Goal: Transaction & Acquisition: Subscribe to service/newsletter

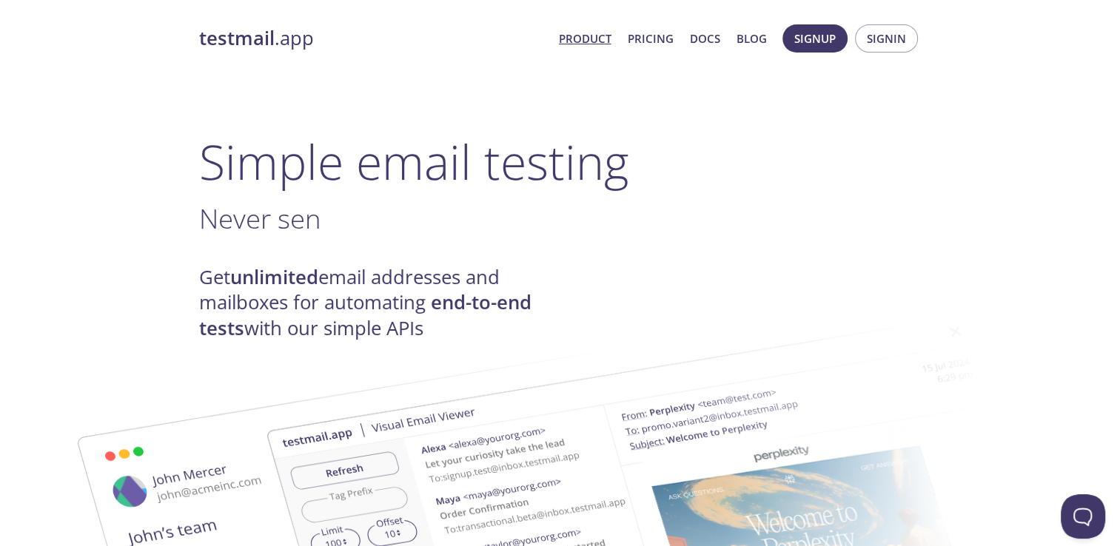
click at [292, 285] on strong "unlimited" at bounding box center [274, 277] width 88 height 26
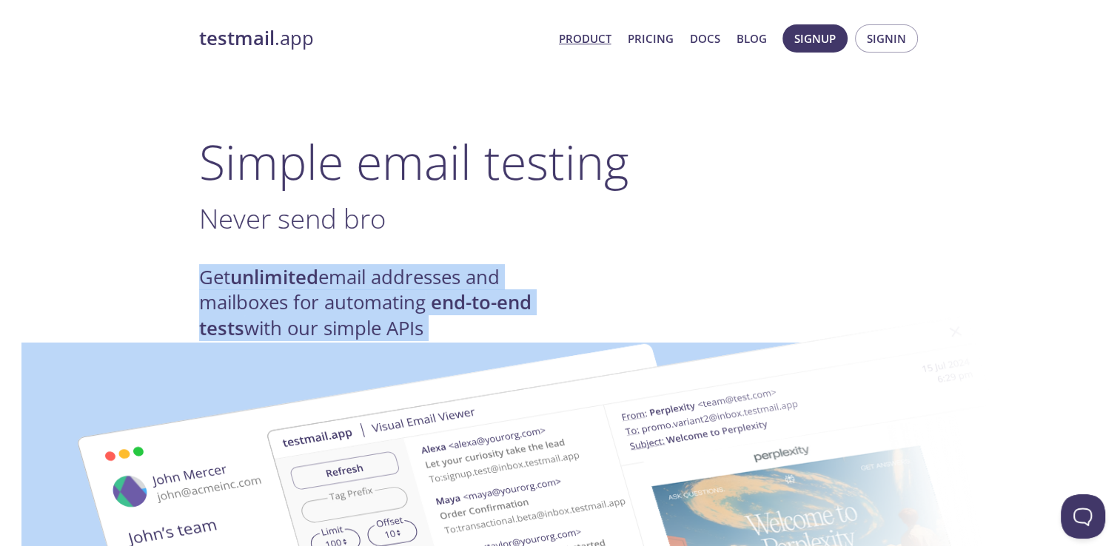
click at [292, 285] on strong "unlimited" at bounding box center [274, 277] width 88 height 26
click at [301, 301] on img at bounding box center [665, 545] width 800 height 501
click at [350, 321] on img at bounding box center [665, 545] width 800 height 501
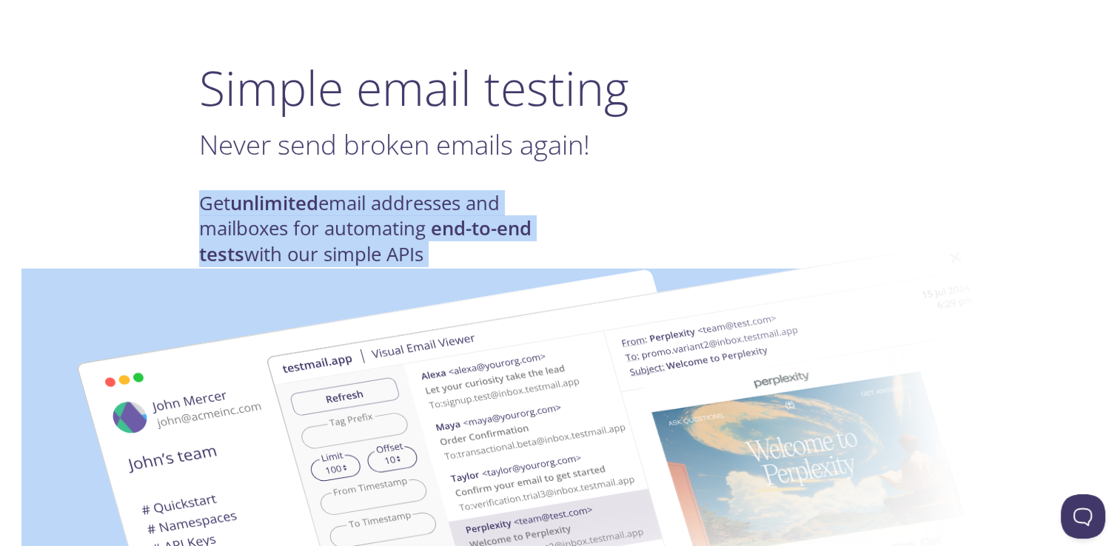
click at [432, 242] on img at bounding box center [665, 471] width 800 height 501
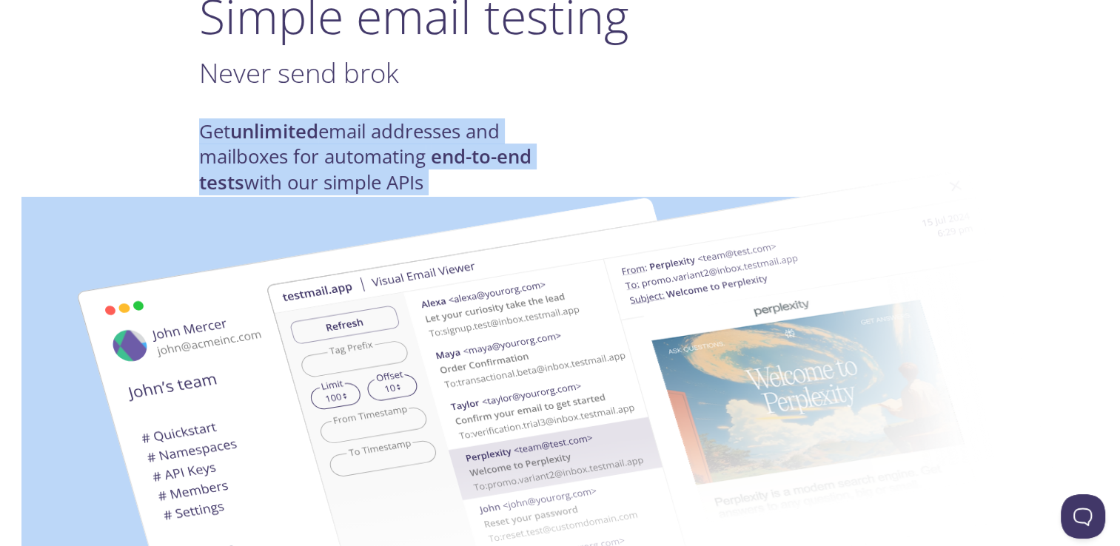
scroll to position [148, 0]
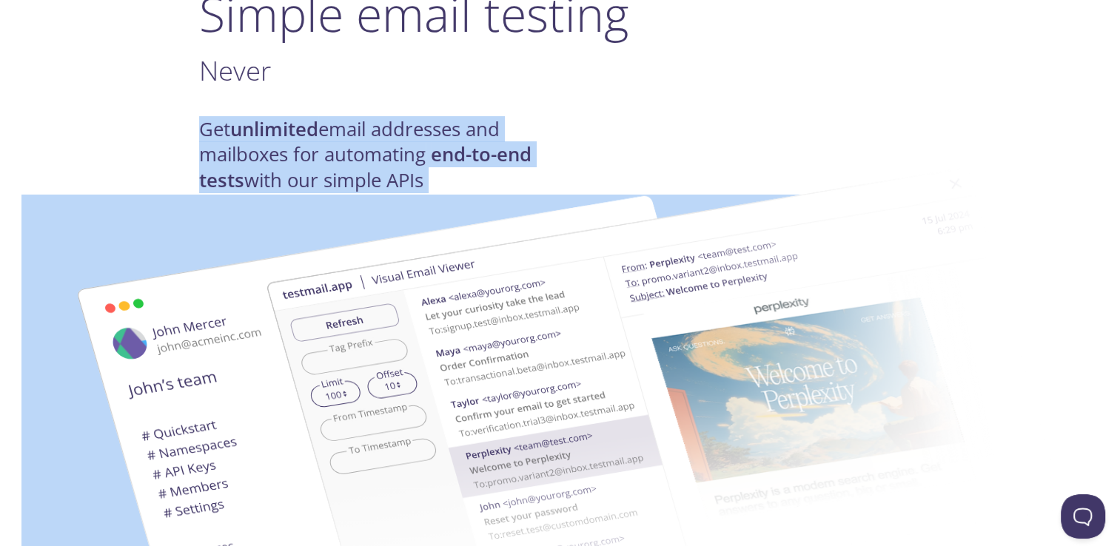
click at [369, 177] on img at bounding box center [665, 397] width 800 height 501
click at [490, 195] on img at bounding box center [665, 397] width 800 height 501
click at [390, 176] on img at bounding box center [665, 397] width 800 height 501
click at [401, 272] on img at bounding box center [665, 397] width 800 height 501
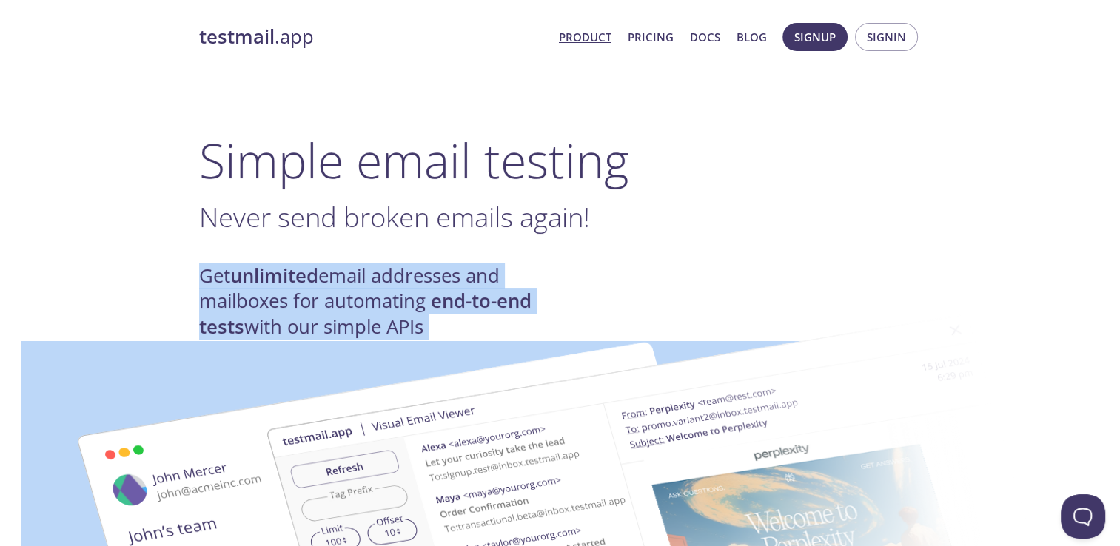
scroll to position [0, 0]
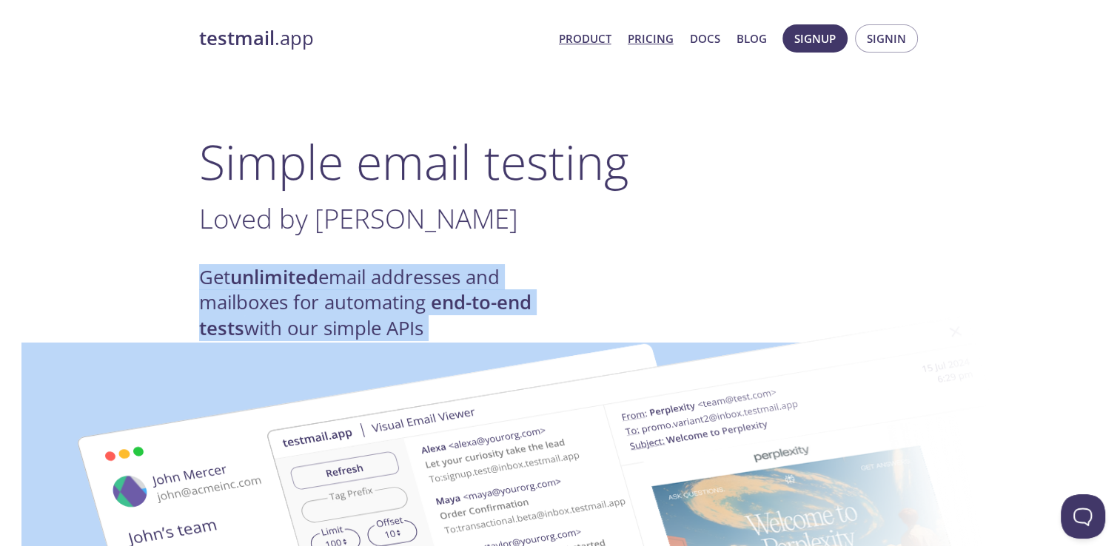
click at [662, 43] on link "Pricing" at bounding box center [651, 38] width 46 height 19
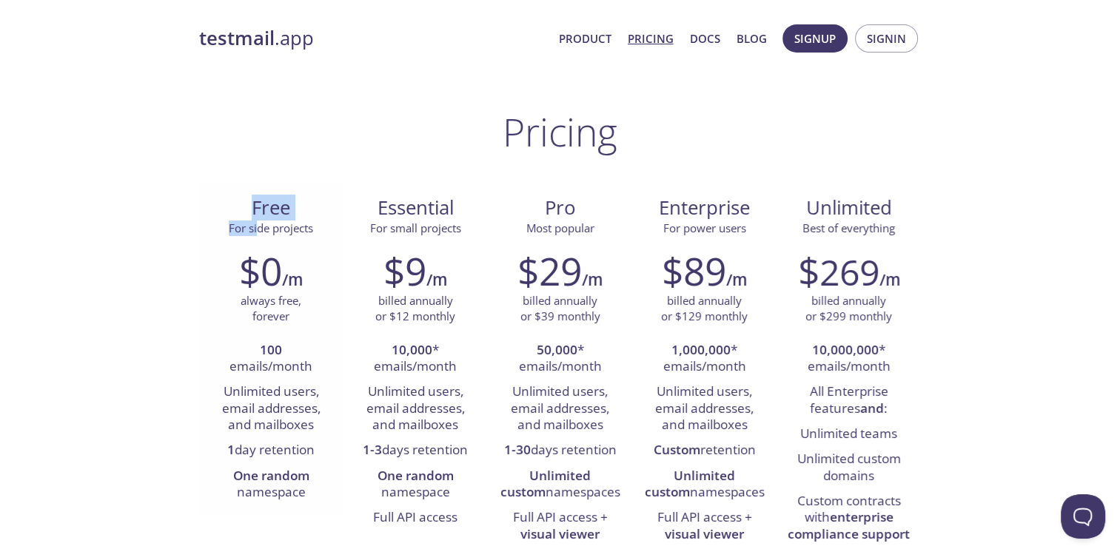
drag, startPoint x: 249, startPoint y: 131, endPoint x: 256, endPoint y: 227, distance: 95.8
click at [256, 227] on div "Free For side projects" at bounding box center [271, 215] width 121 height 41
click at [501, 353] on li "50,000 * emails/month" at bounding box center [560, 359] width 122 height 42
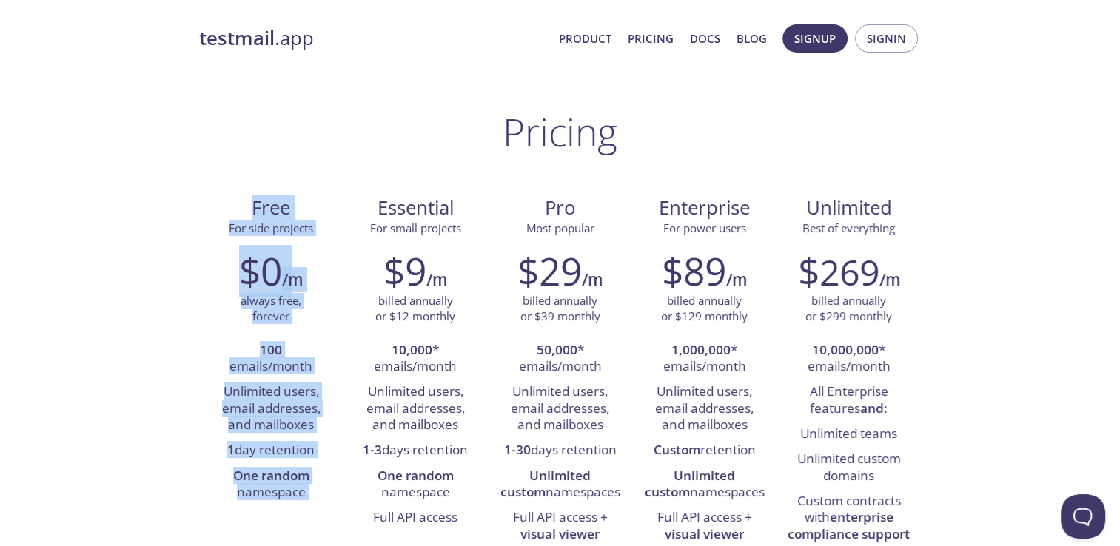
drag, startPoint x: 272, startPoint y: 209, endPoint x: 391, endPoint y: 141, distance: 136.9
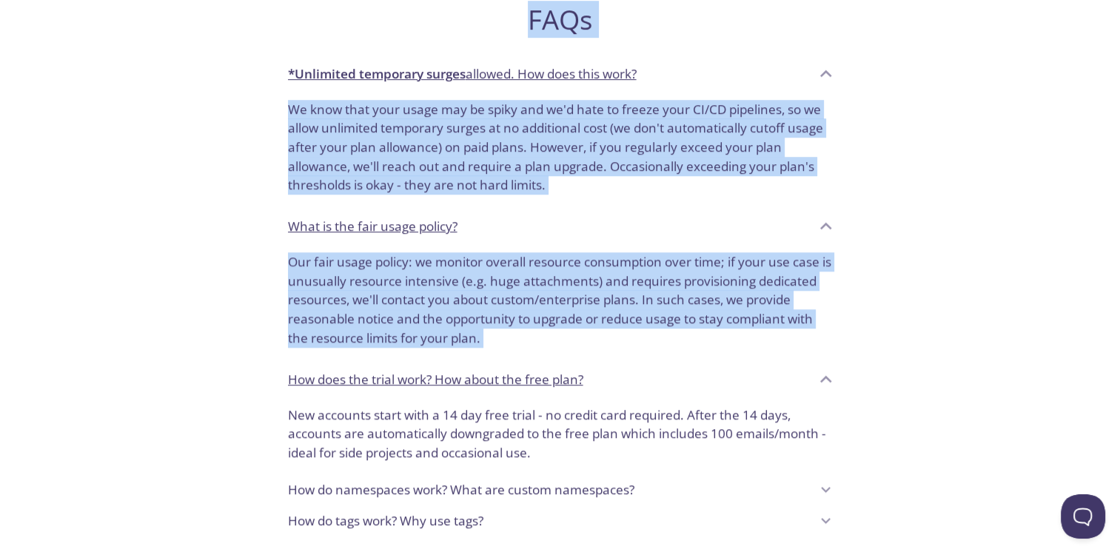
scroll to position [1268, 0]
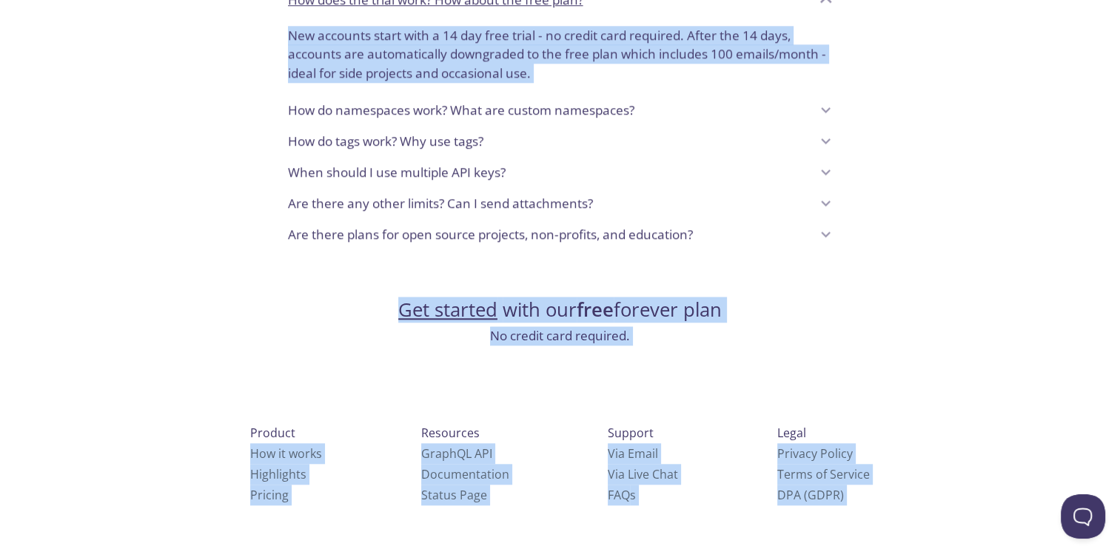
drag, startPoint x: 557, startPoint y: 157, endPoint x: 934, endPoint y: 490, distance: 503.1
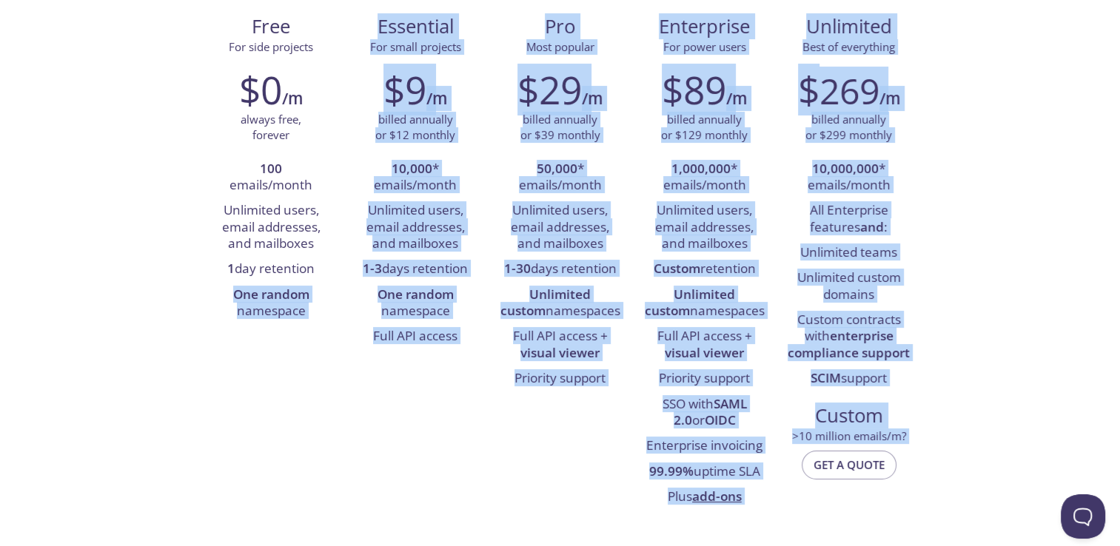
scroll to position [0, 0]
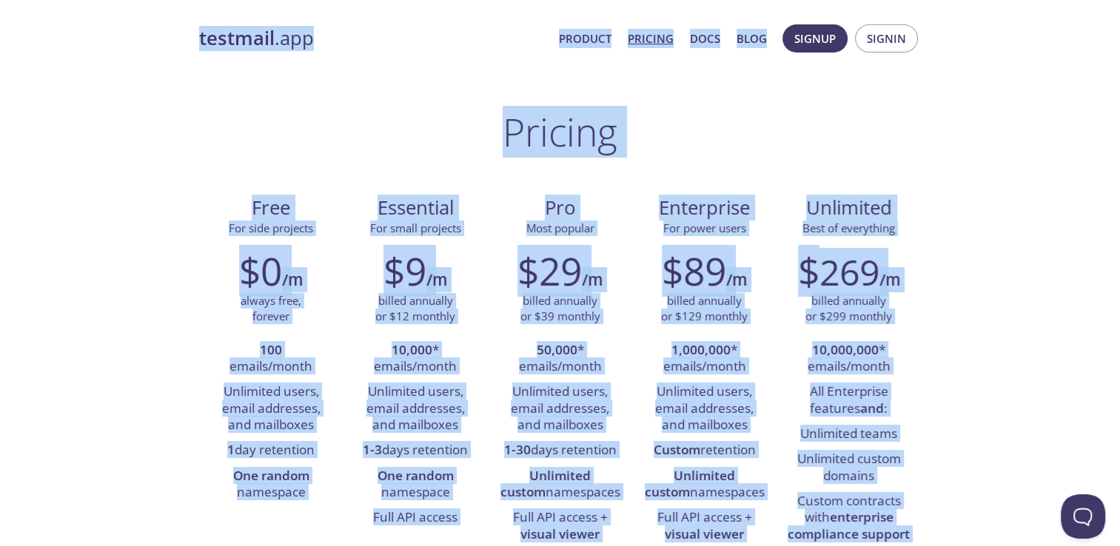
drag, startPoint x: 792, startPoint y: 458, endPoint x: 36, endPoint y: 7, distance: 879.9
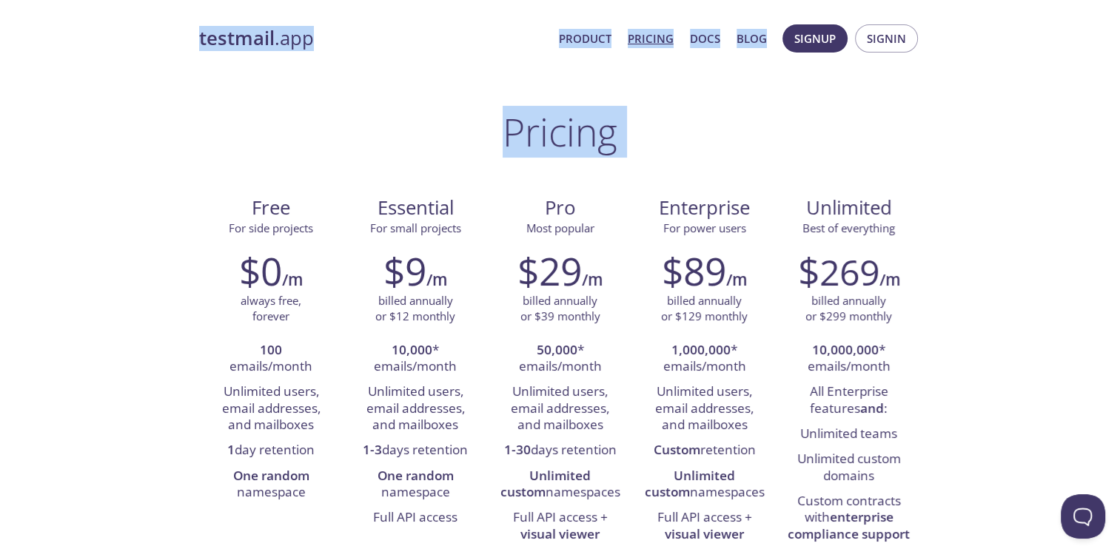
drag, startPoint x: 183, startPoint y: 37, endPoint x: 195, endPoint y: 133, distance: 97.0
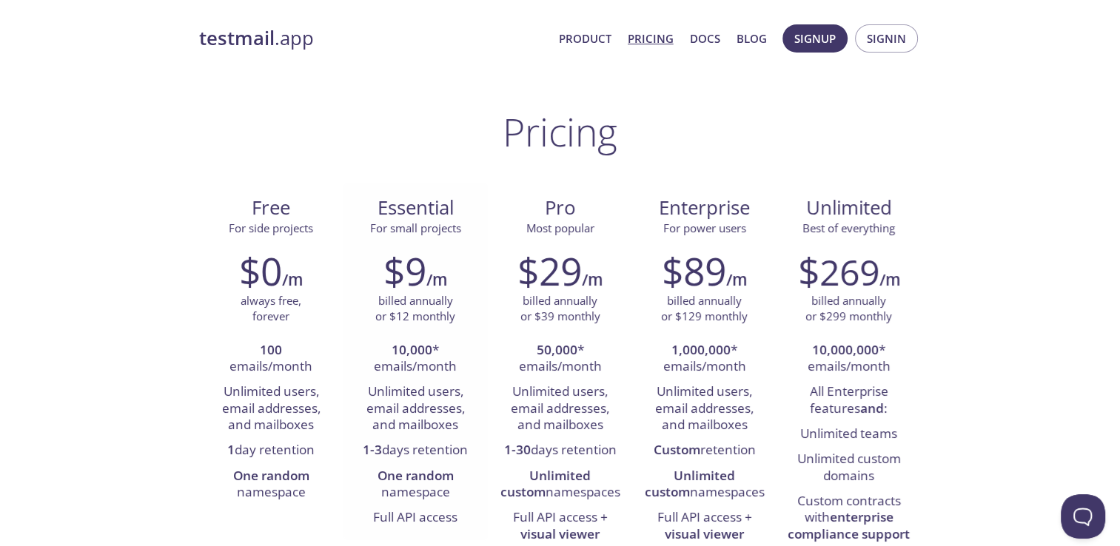
click at [424, 200] on span "Essential" at bounding box center [415, 207] width 121 height 25
click at [264, 401] on li "Unlimited users, email addresses, and mailboxes" at bounding box center [271, 409] width 122 height 58
click at [285, 447] on li "1 day retention" at bounding box center [271, 450] width 122 height 25
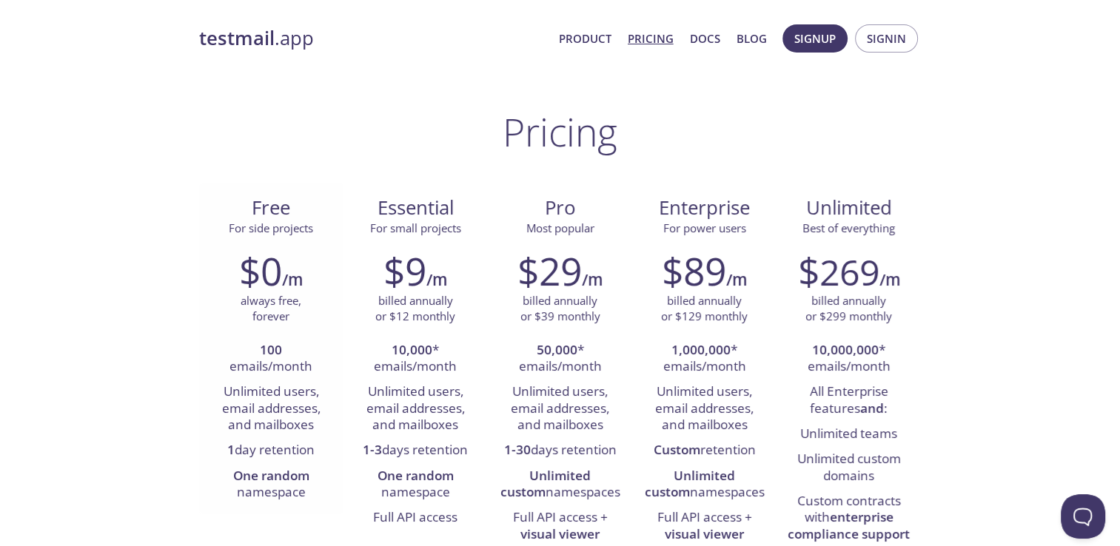
click at [285, 447] on li "1 day retention" at bounding box center [271, 450] width 122 height 25
click at [686, 454] on strong "Custom" at bounding box center [677, 449] width 47 height 17
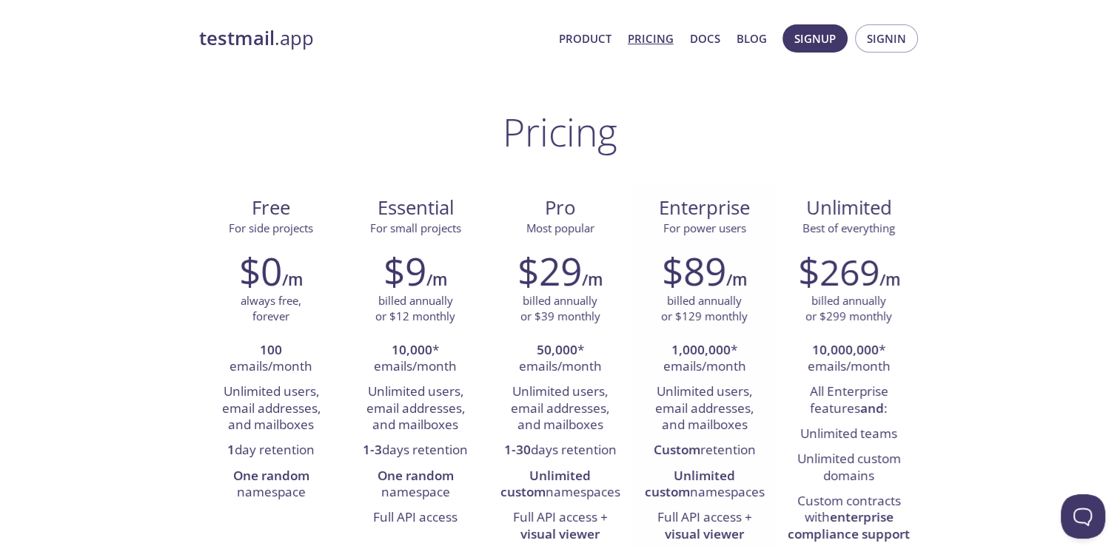
click at [724, 471] on strong "Unlimited custom" at bounding box center [690, 483] width 91 height 33
